Goal: Transaction & Acquisition: Purchase product/service

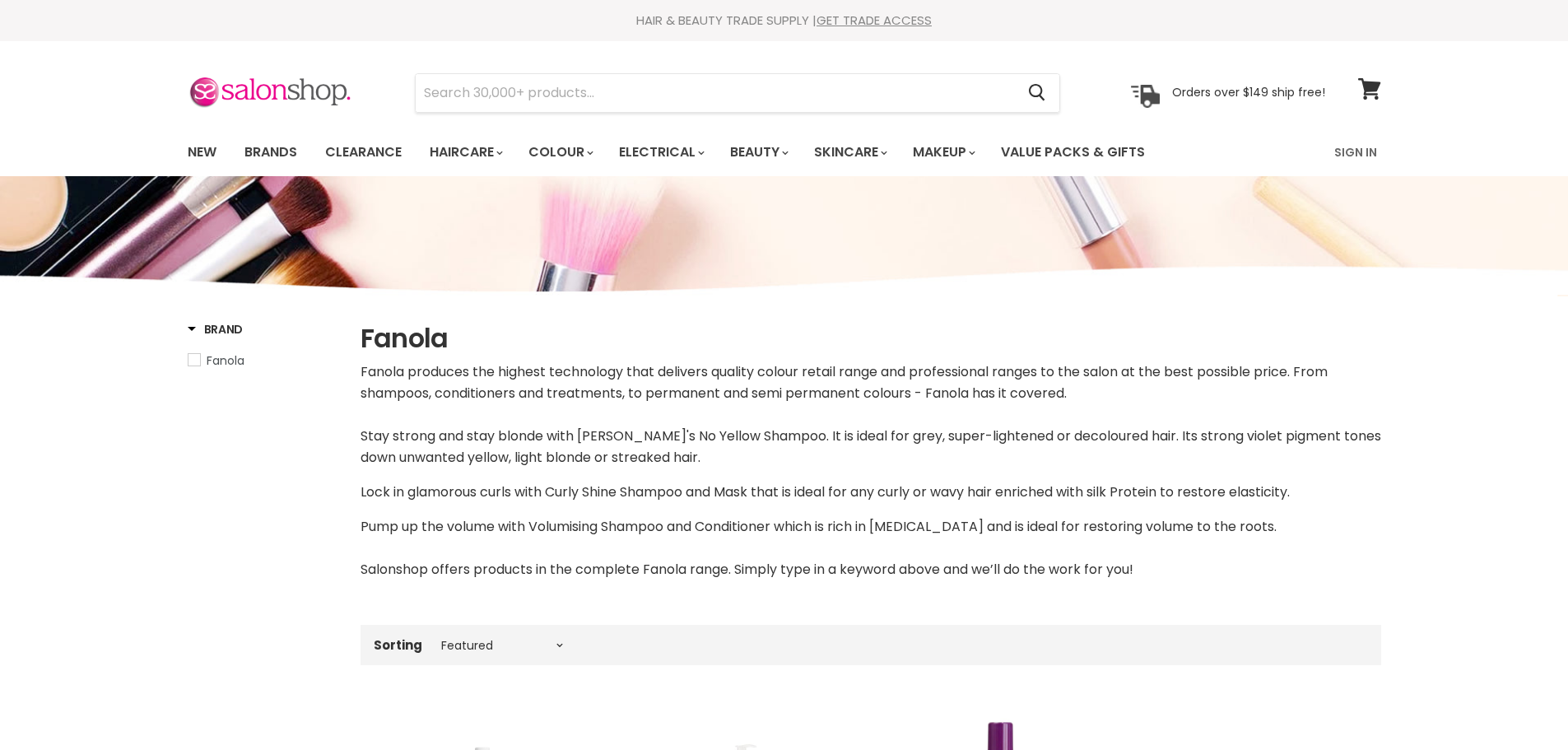
select select "manual"
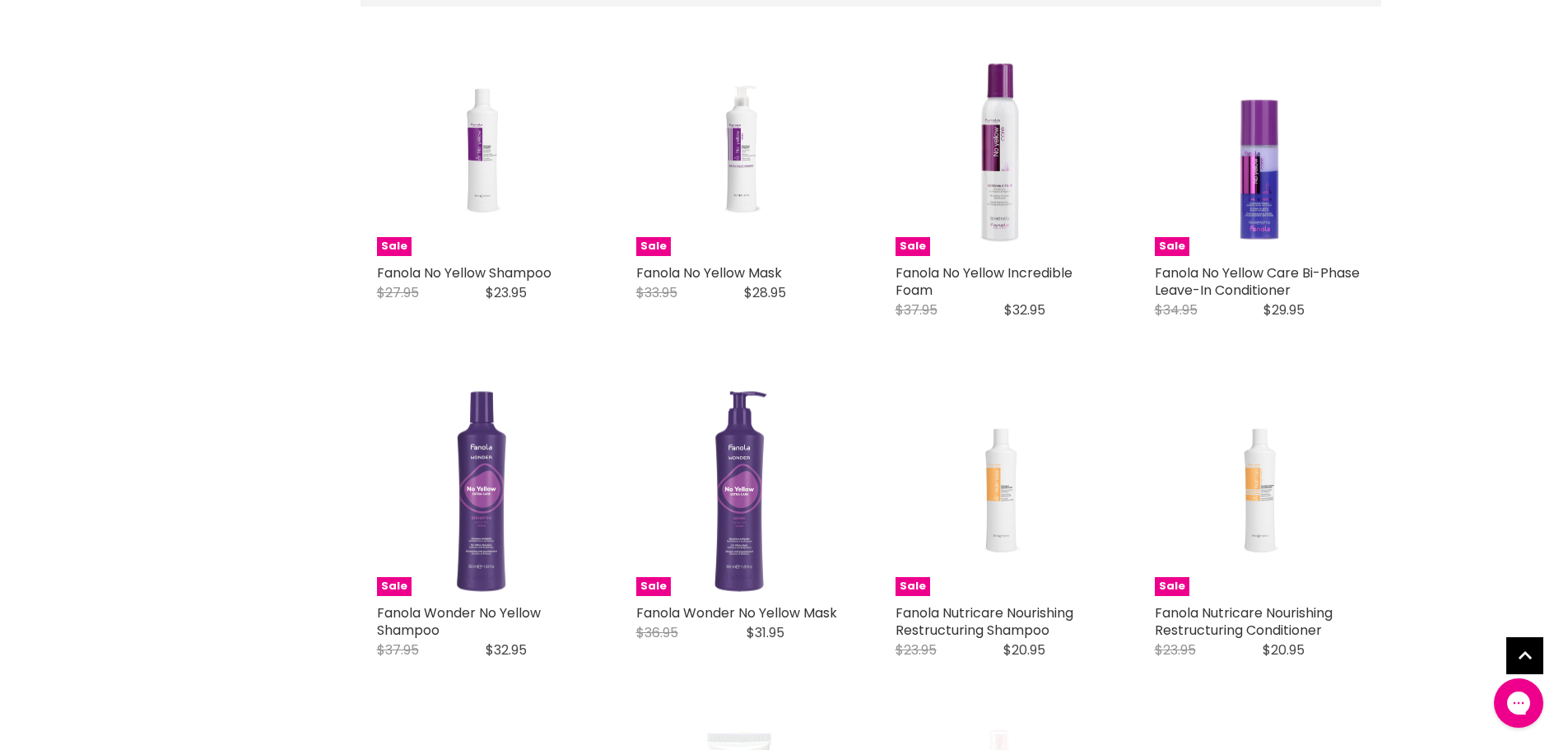
scroll to position [247, 0]
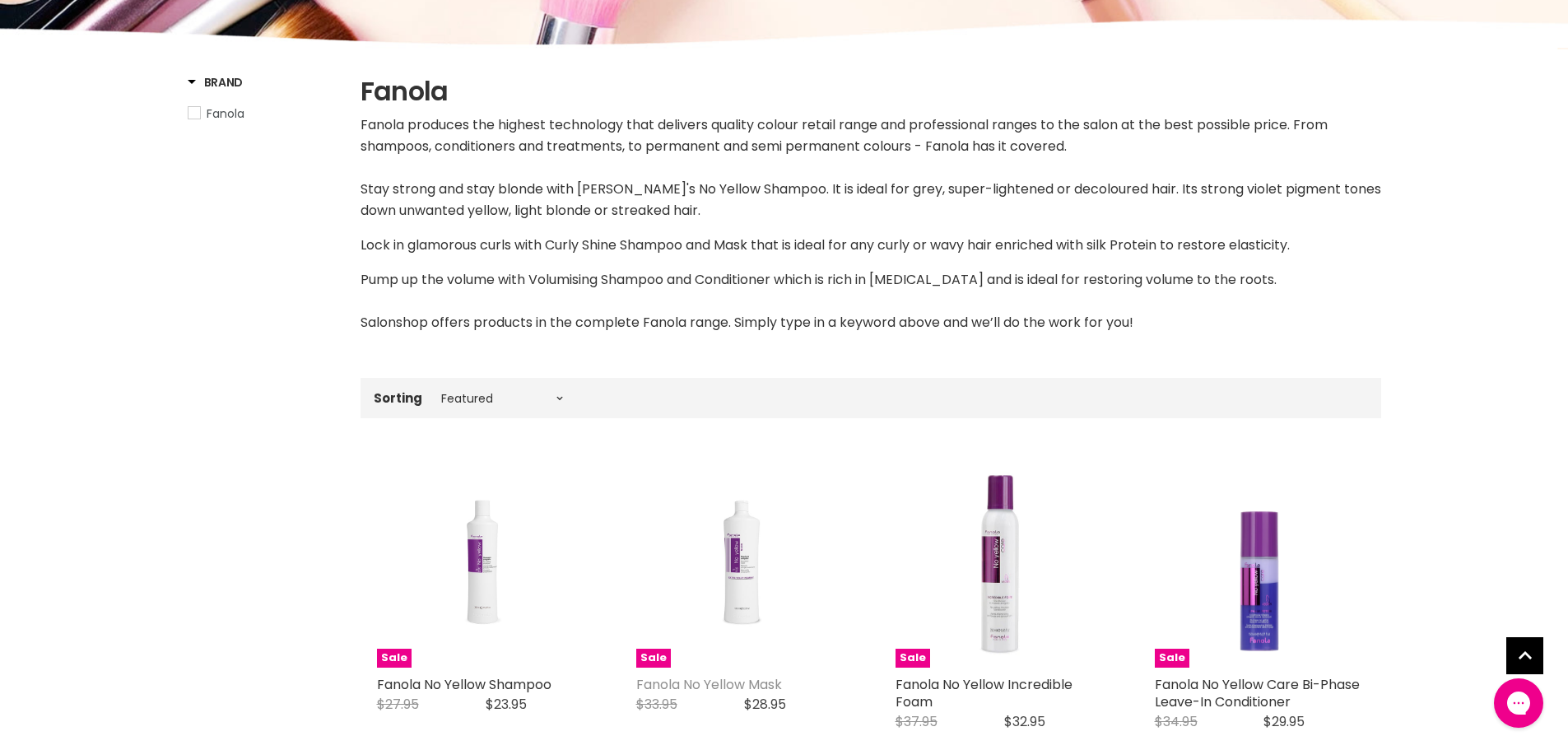
click at [744, 675] on link "Fanola No Yellow Mask" at bounding box center [709, 684] width 145 height 19
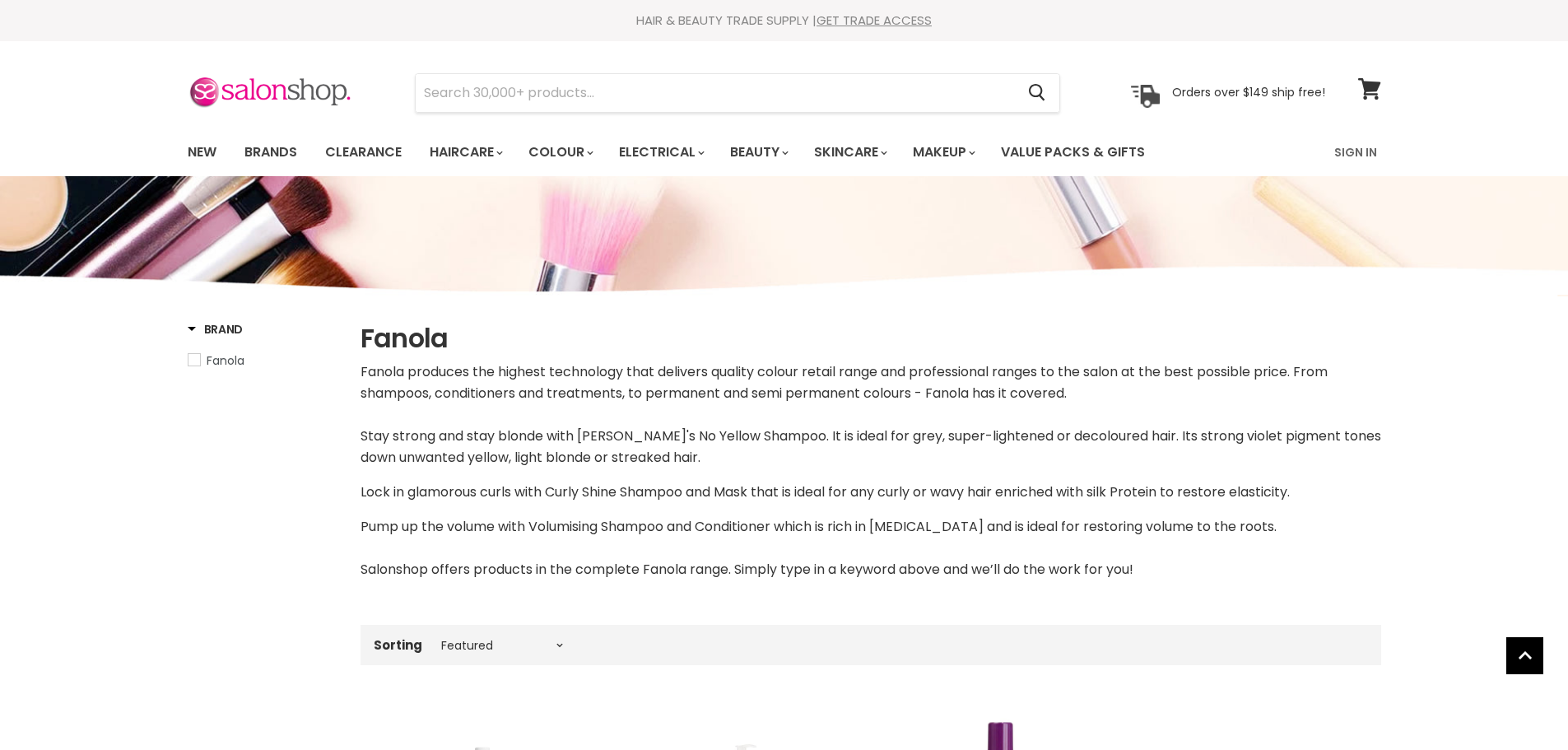
select select "manual"
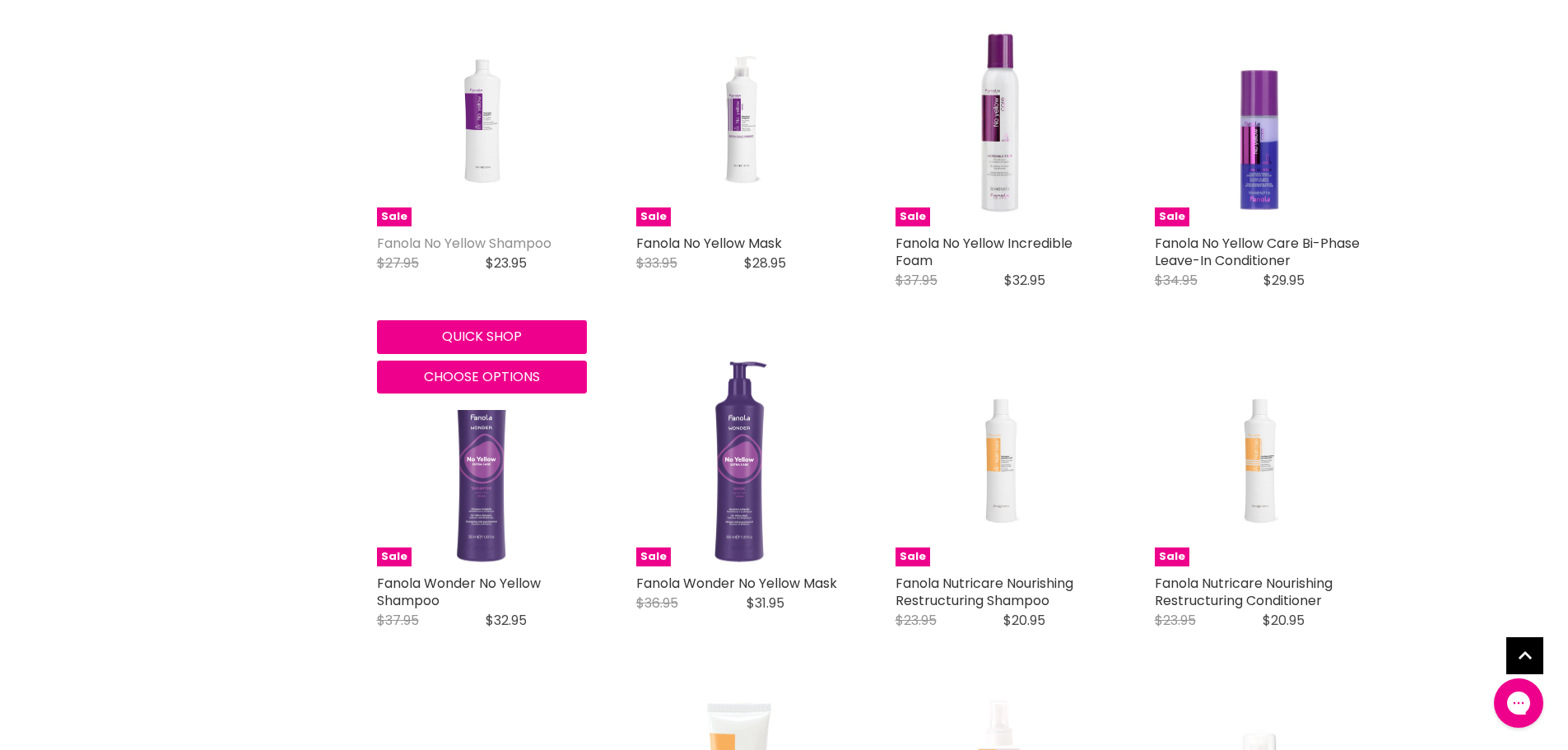
click at [492, 248] on link "Fanola No Yellow Shampoo" at bounding box center [464, 243] width 175 height 19
